Goal: Information Seeking & Learning: Learn about a topic

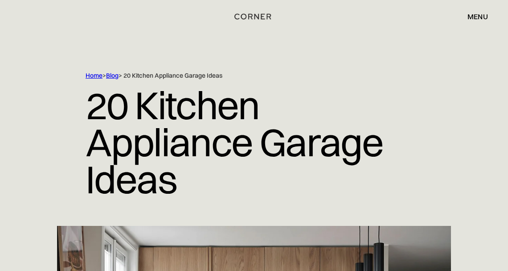
scroll to position [921, 0]
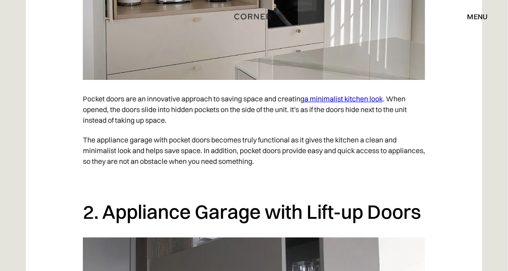
click at [292, 174] on p "‍" at bounding box center [254, 181] width 342 height 20
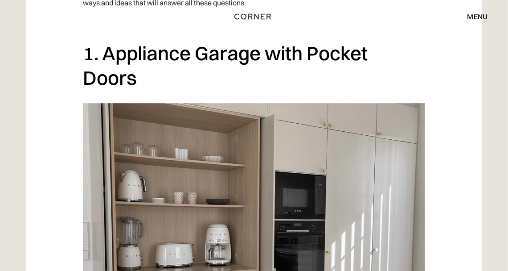
scroll to position [645, 0]
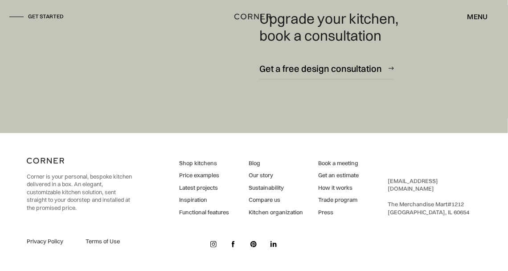
scroll to position [9364, 0]
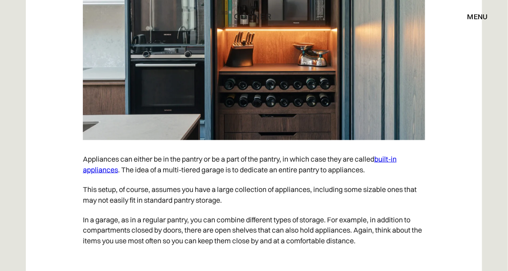
scroll to position [4948, 0]
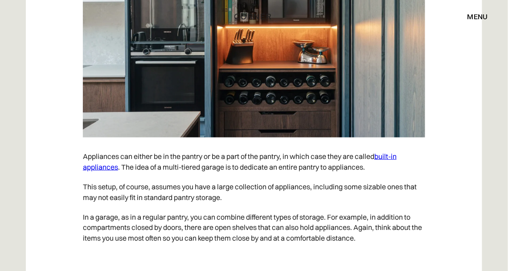
click at [348, 101] on img at bounding box center [254, 17] width 342 height 241
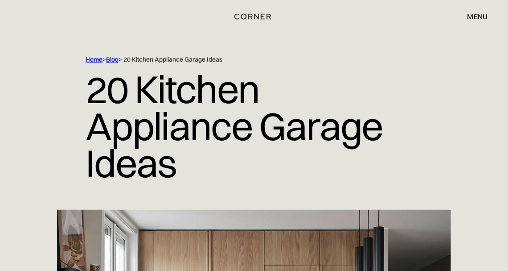
scroll to position [0, 0]
